Goal: Communication & Community: Participate in discussion

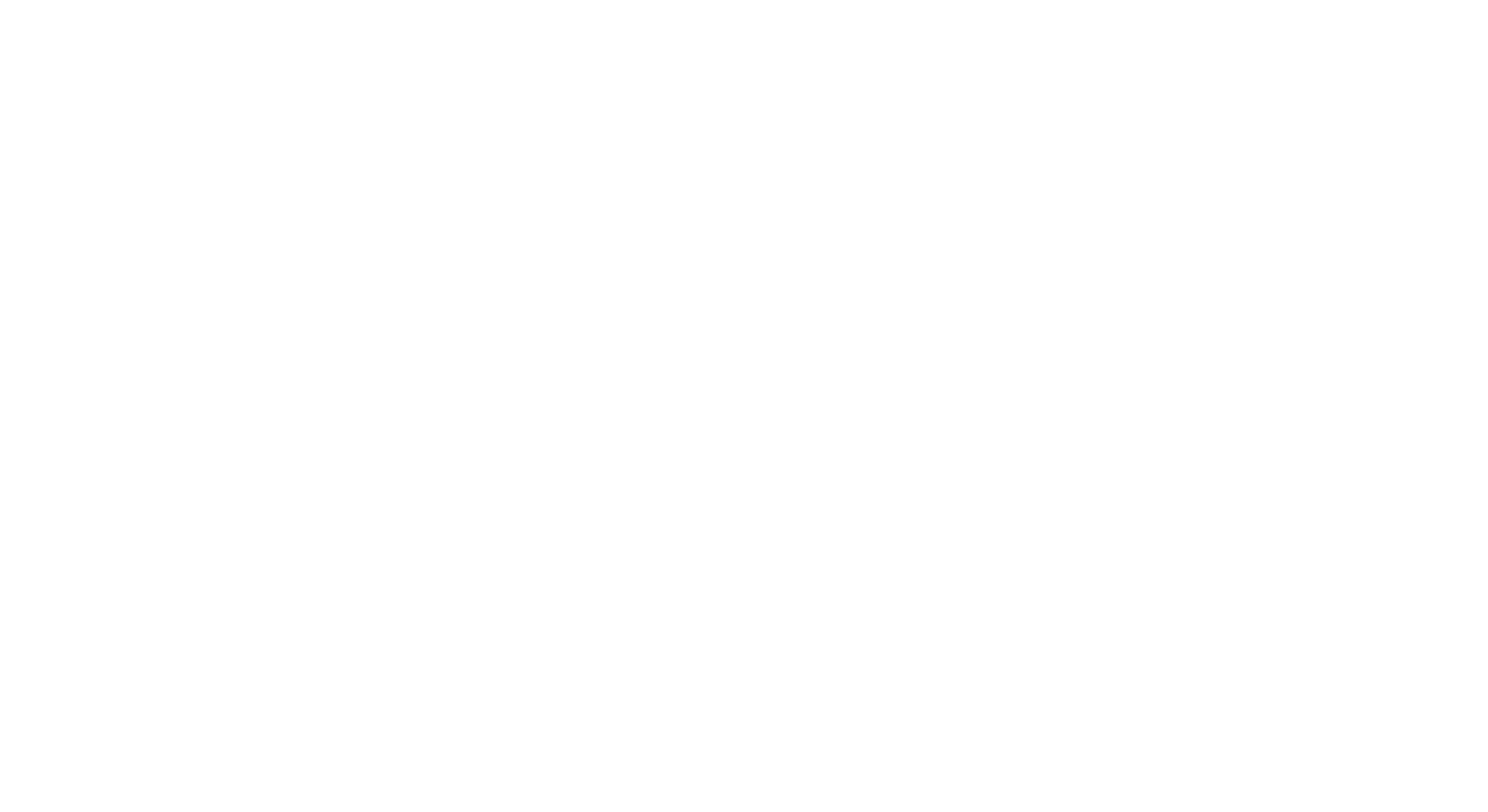
click at [451, 805] on div at bounding box center [744, 406] width 1488 height 812
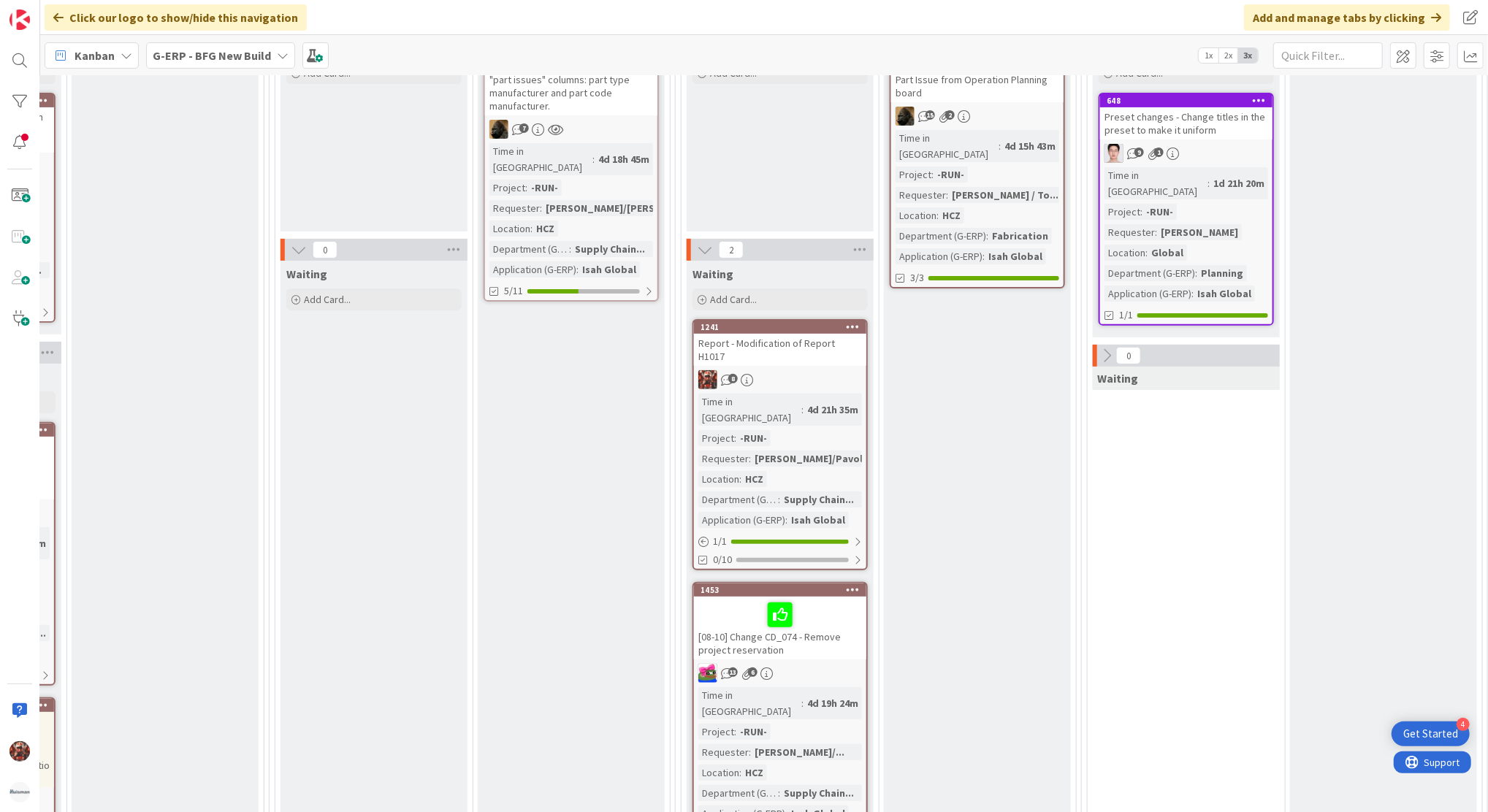
scroll to position [302, 670]
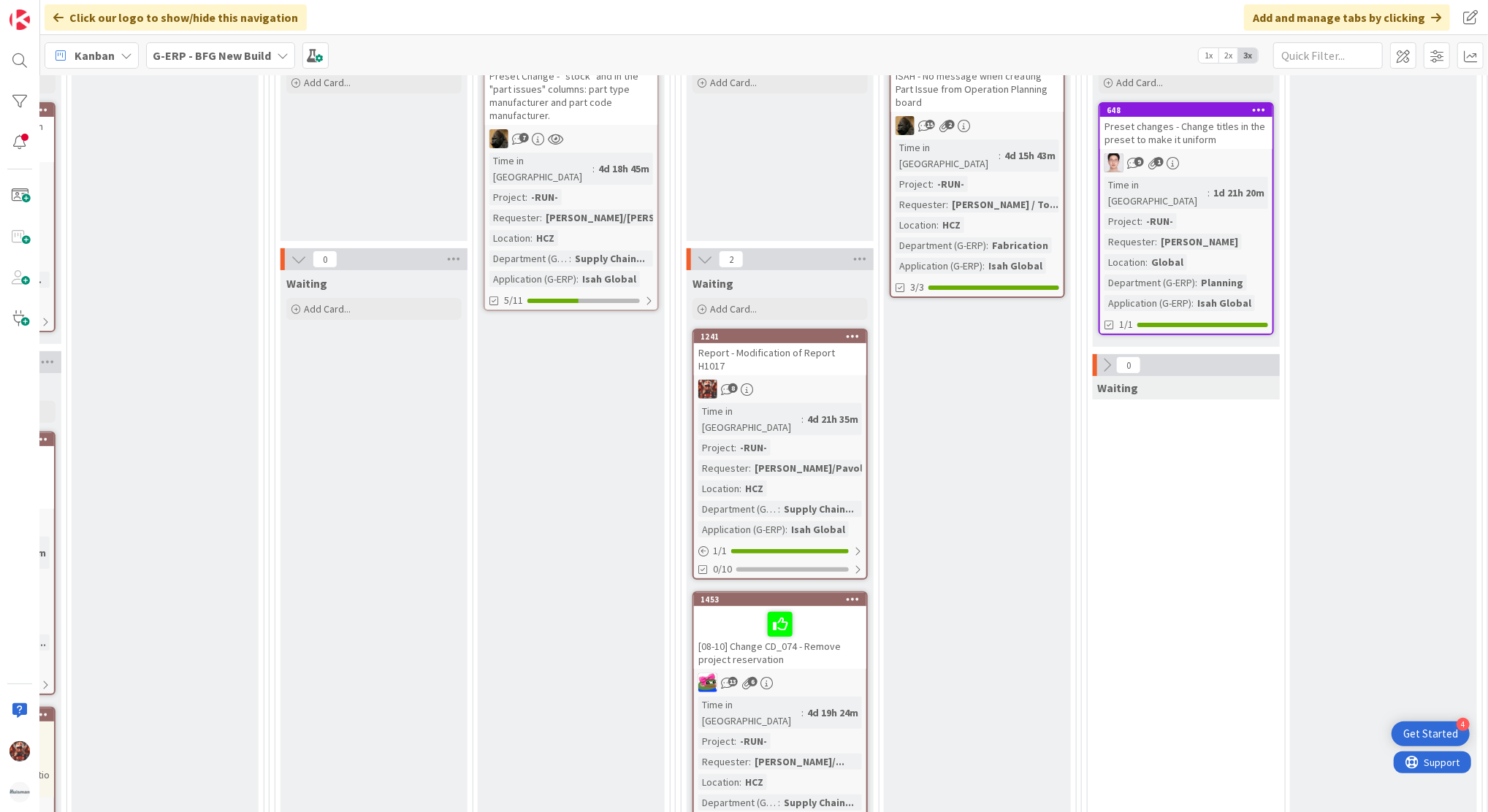
click at [790, 347] on div "Report - Modification of Report H1017" at bounding box center [780, 359] width 173 height 32
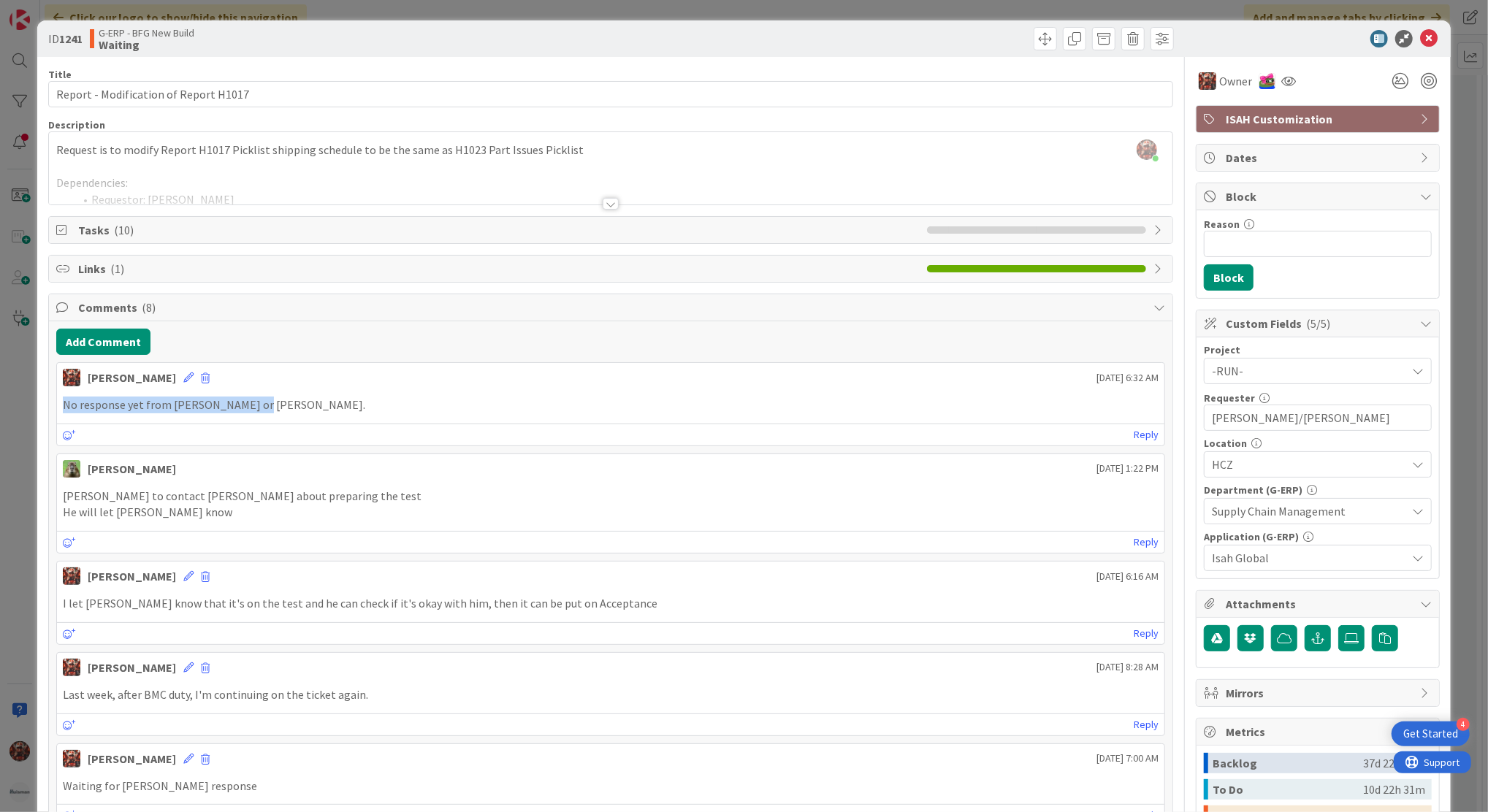
drag, startPoint x: 265, startPoint y: 404, endPoint x: 56, endPoint y: 399, distance: 209.1
click at [57, 399] on div "No response yet from [PERSON_NAME] or [PERSON_NAME]." at bounding box center [611, 405] width 1107 height 29
copy p "No response yet from [PERSON_NAME] or [PERSON_NAME]."
click at [127, 342] on button "Add Comment" at bounding box center [103, 342] width 94 height 26
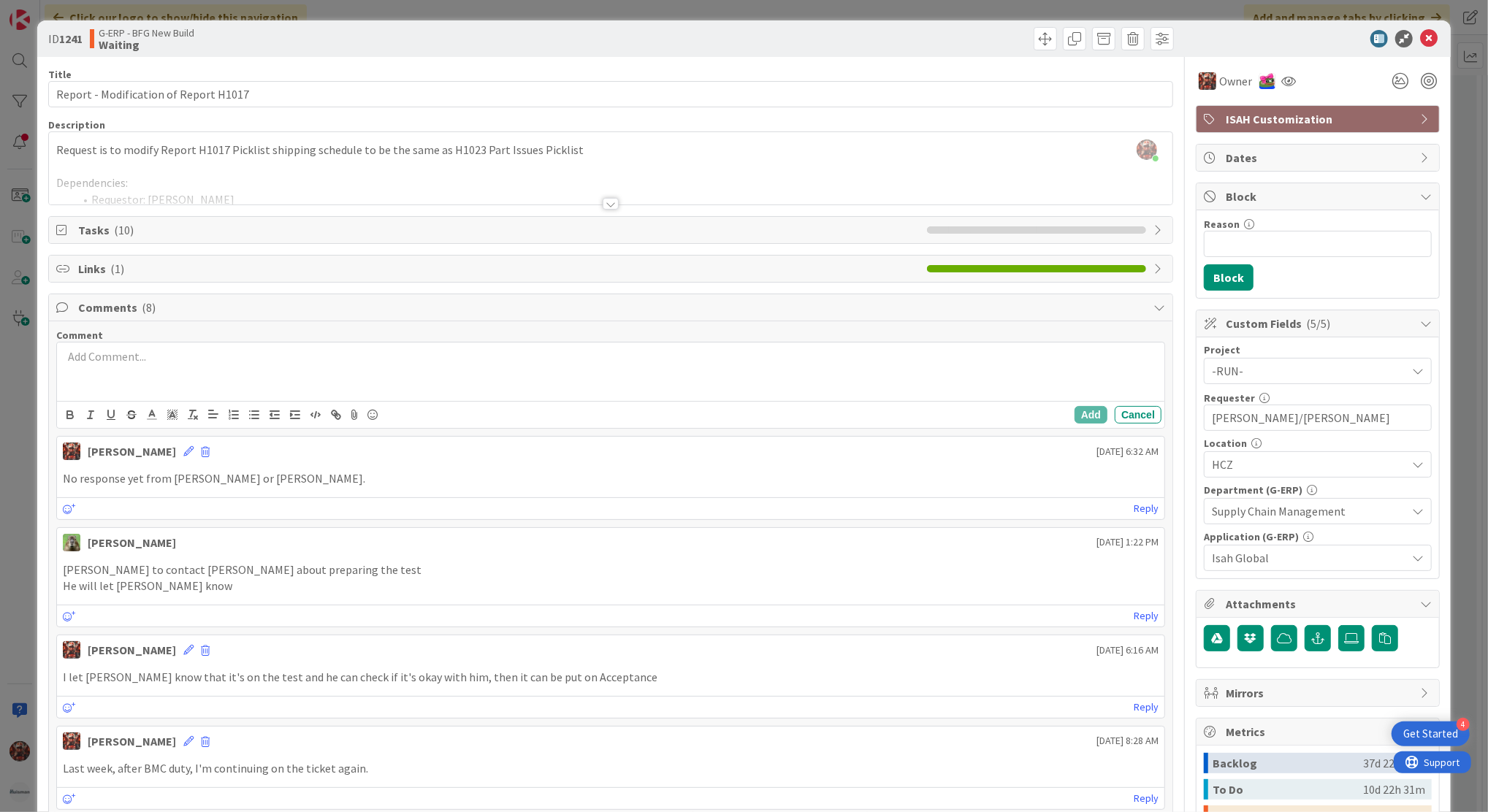
click at [128, 373] on div at bounding box center [611, 371] width 1107 height 58
click at [1079, 409] on button "Add" at bounding box center [1091, 415] width 33 height 18
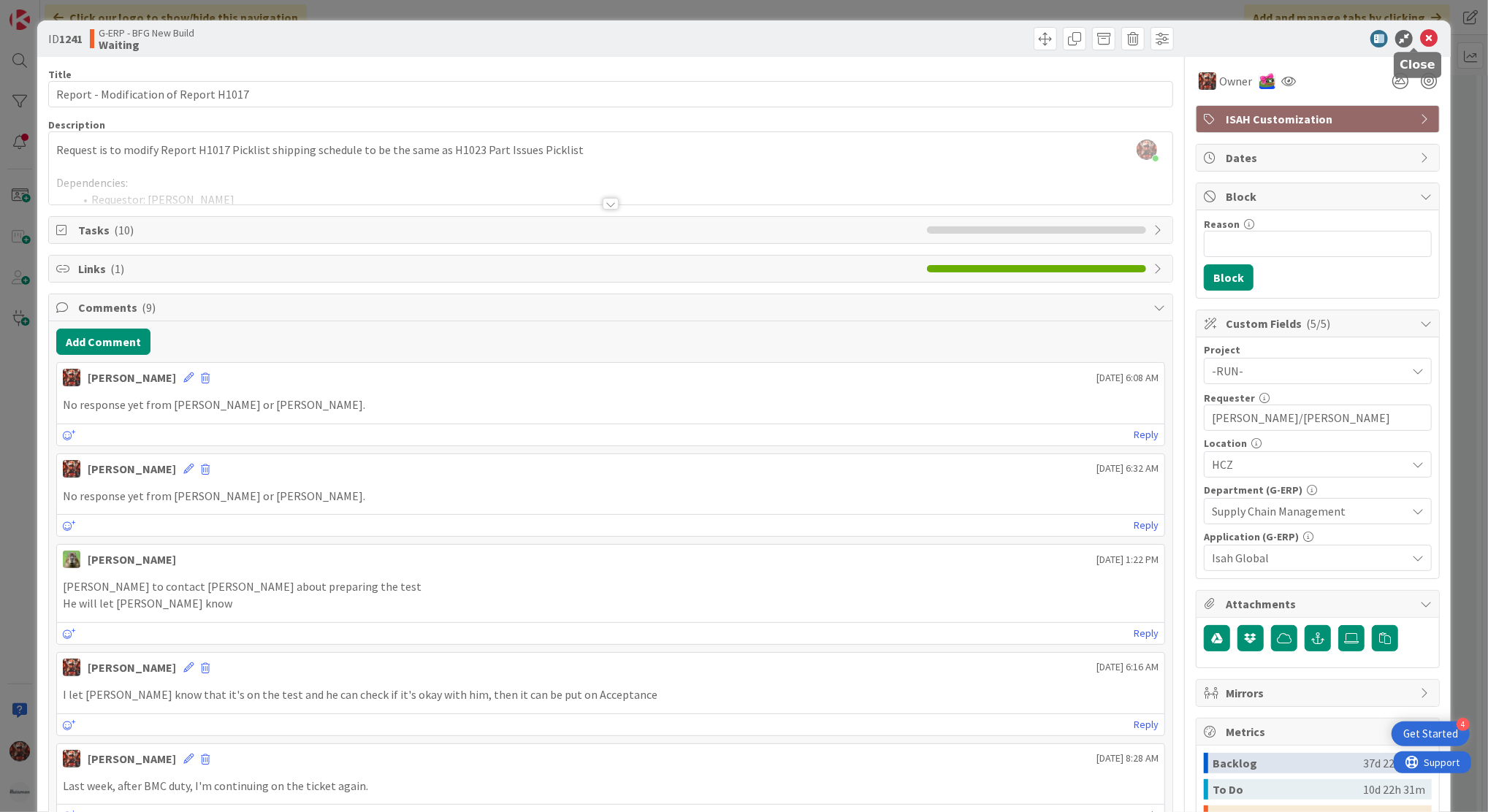
click at [1420, 37] on icon at bounding box center [1428, 39] width 18 height 18
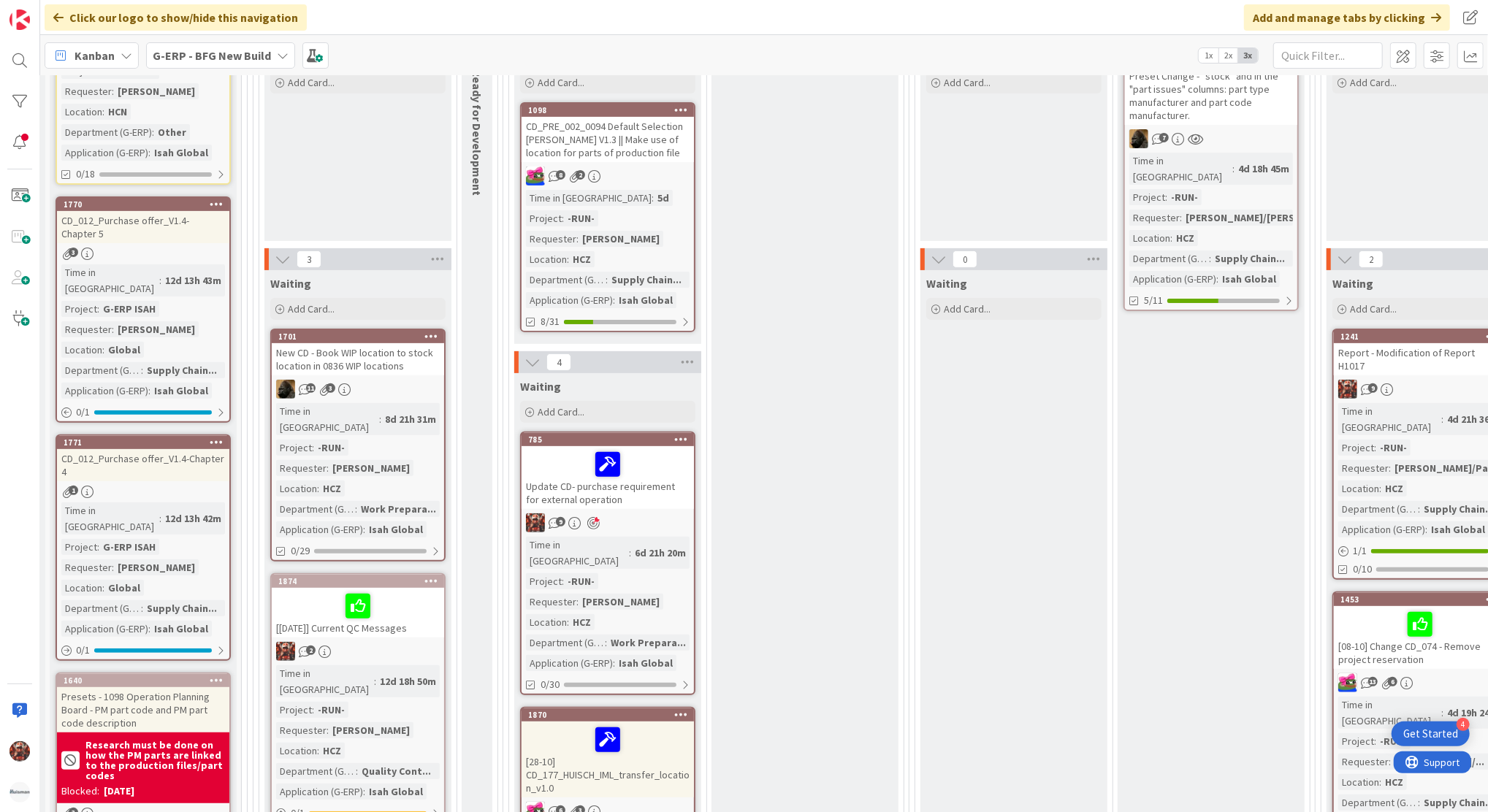
scroll to position [302, 0]
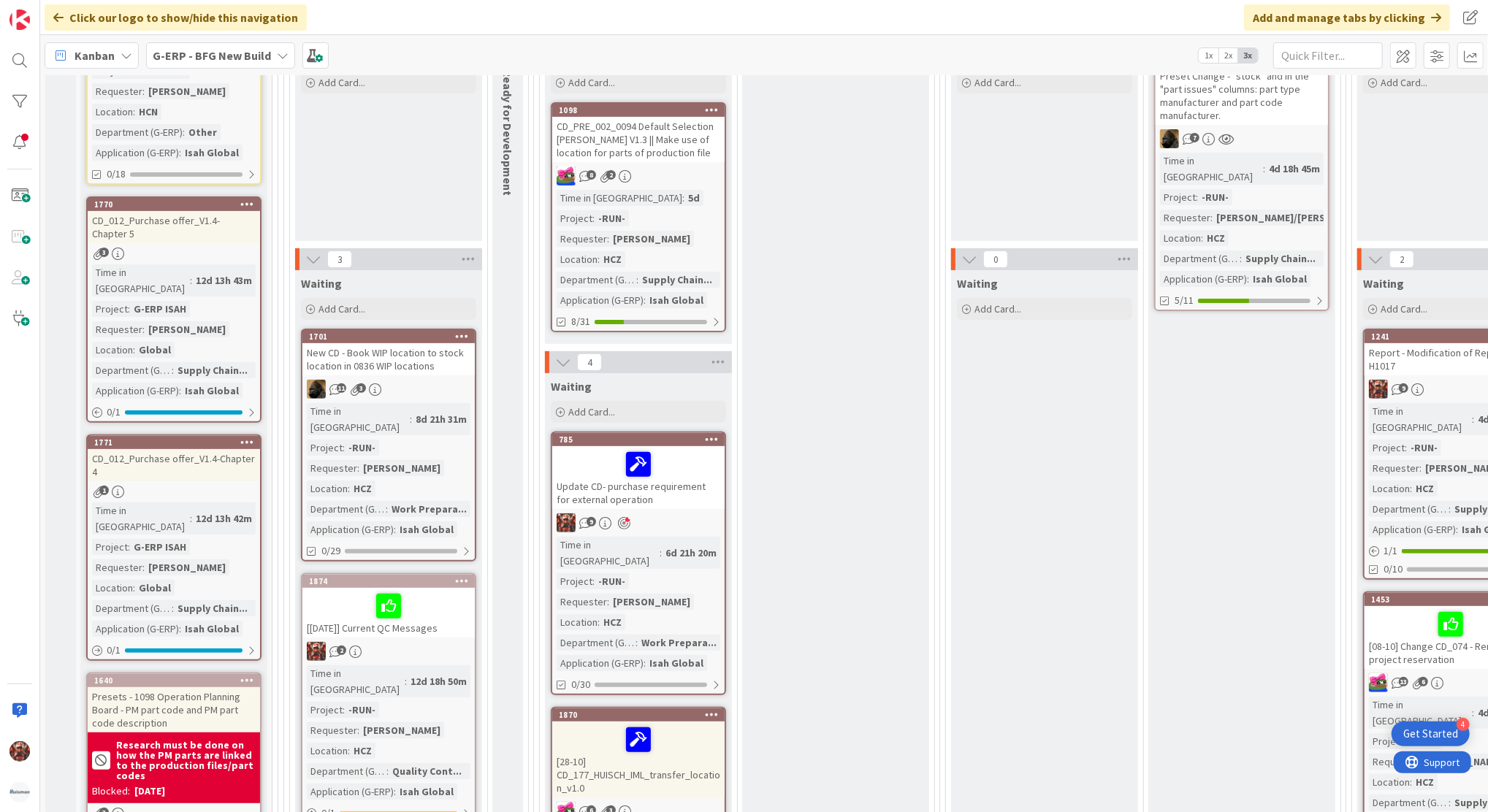
click at [648, 491] on div "Update CD- purchase requirement for external operation" at bounding box center [639, 478] width 173 height 63
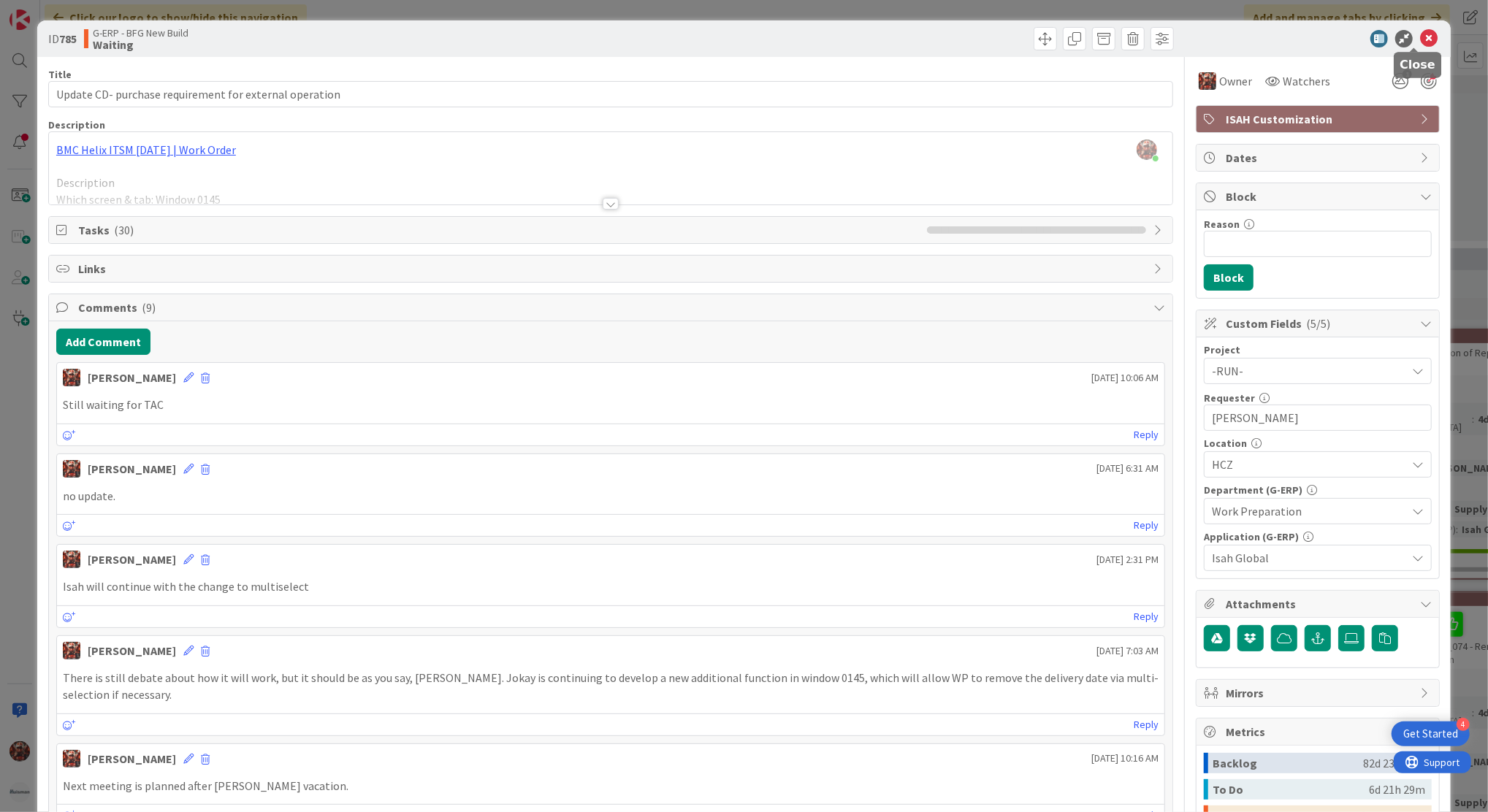
click at [1420, 37] on icon at bounding box center [1428, 39] width 18 height 18
